Goal: Task Accomplishment & Management: Use online tool/utility

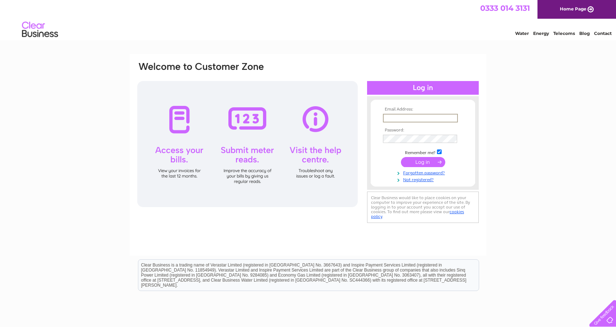
type input "info@renubathrooms.co.uk"
click at [423, 161] on input "submit" at bounding box center [423, 162] width 44 height 10
click at [434, 162] on input "submit" at bounding box center [423, 161] width 44 height 10
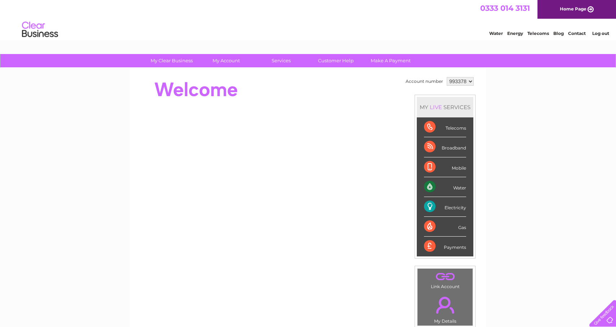
click at [431, 127] on div "Telecoms" at bounding box center [445, 127] width 42 height 20
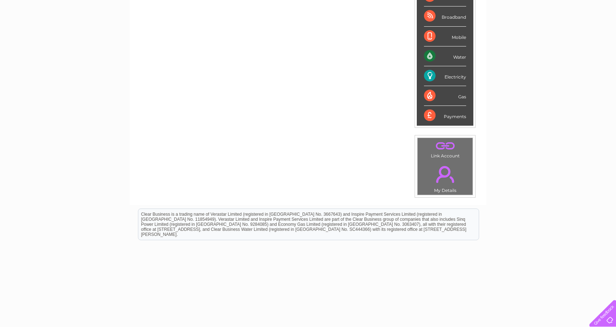
scroll to position [132, 0]
click at [452, 171] on link "." at bounding box center [445, 172] width 52 height 25
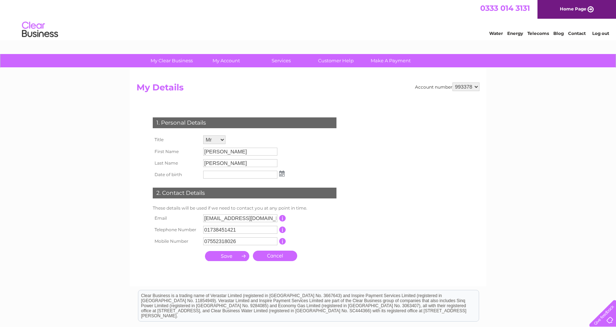
click at [537, 36] on div "Water Energy Telecoms Blog Contact Log out" at bounding box center [545, 30] width 141 height 15
click at [537, 34] on link "Telecoms" at bounding box center [538, 33] width 22 height 5
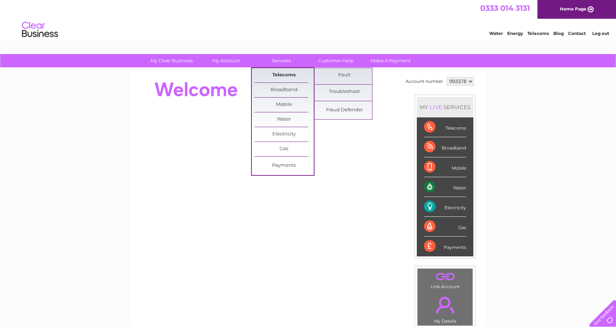
click at [275, 76] on link "Telecoms" at bounding box center [283, 75] width 59 height 14
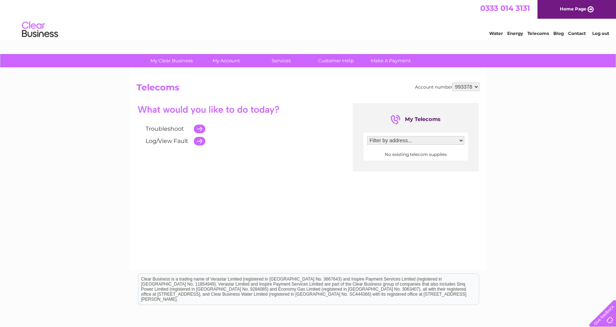
click at [201, 126] on td at bounding box center [197, 129] width 15 height 12
click at [163, 129] on link "Troubleshoot" at bounding box center [165, 128] width 39 height 7
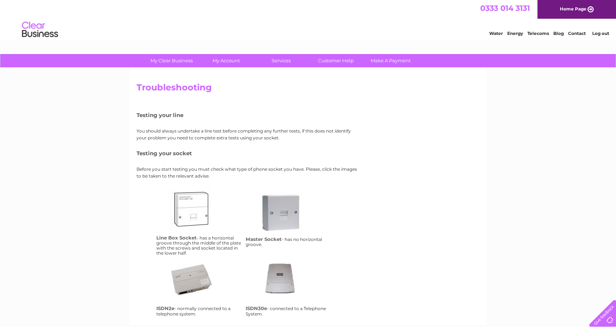
click at [281, 275] on link "isdn30e" at bounding box center [289, 288] width 58 height 58
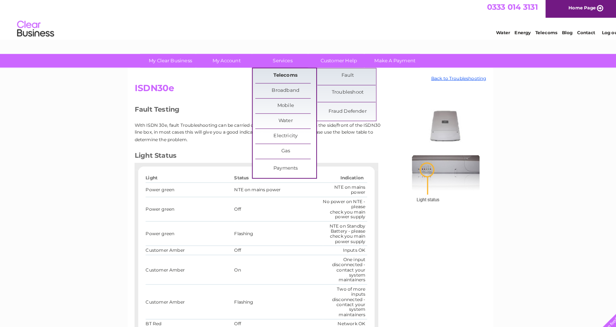
click at [279, 74] on link "Telecoms" at bounding box center [283, 75] width 59 height 14
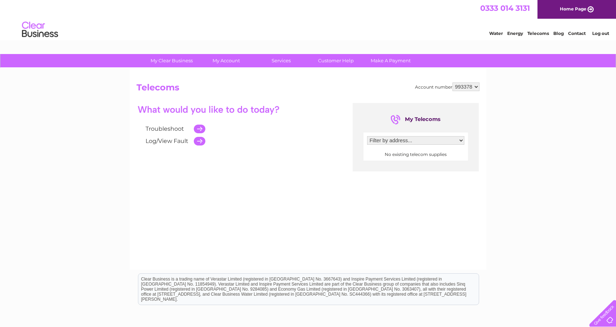
click at [164, 140] on link "Log/View Fault" at bounding box center [167, 141] width 43 height 7
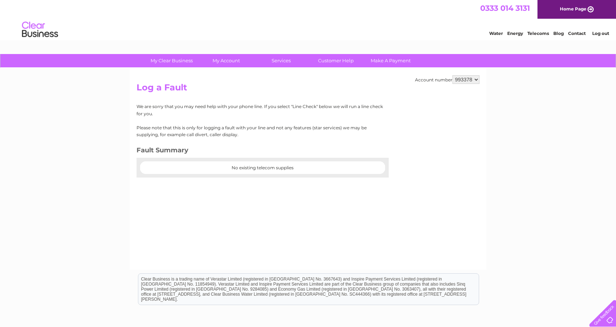
click at [500, 32] on link "Water" at bounding box center [496, 33] width 14 height 5
